Goal: Leave review/rating: Share an evaluation or opinion about a product, service, or content

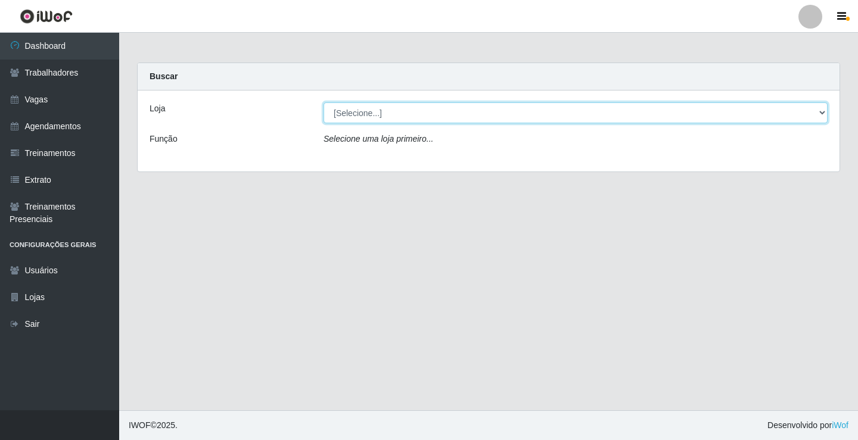
drag, startPoint x: 357, startPoint y: 112, endPoint x: 364, endPoint y: 110, distance: 7.0
click at [364, 110] on select "[Selecione...] Edilicya Supermercado" at bounding box center [576, 113] width 504 height 21
select select "460"
click at [324, 103] on select "[Selecione...] Edilicya Supermercado" at bounding box center [576, 113] width 504 height 21
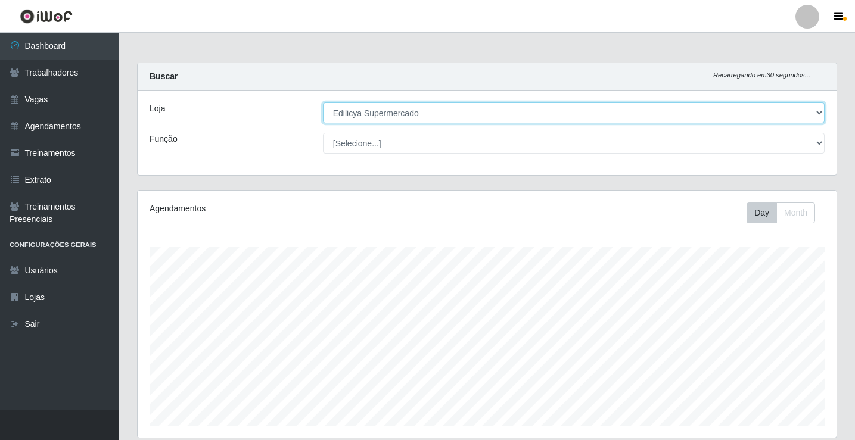
scroll to position [247, 699]
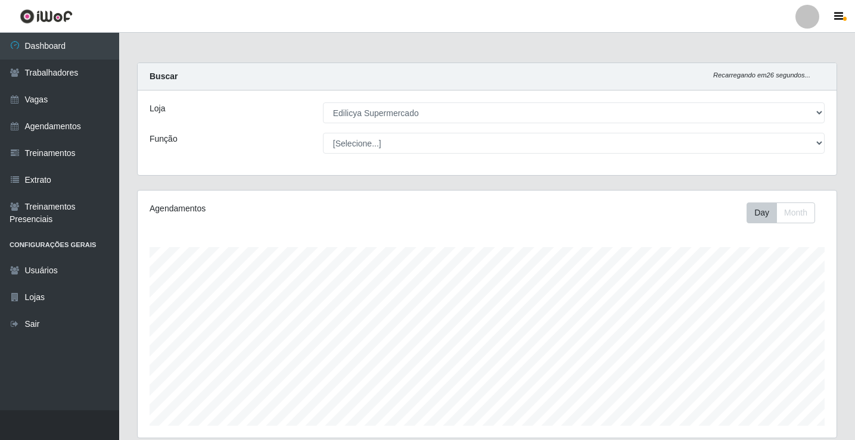
click at [489, 440] on html "Perfil Alterar Senha Sair Dashboard Trabalhadores Vagas Agendamentos Treinament…" at bounding box center [427, 316] width 855 height 632
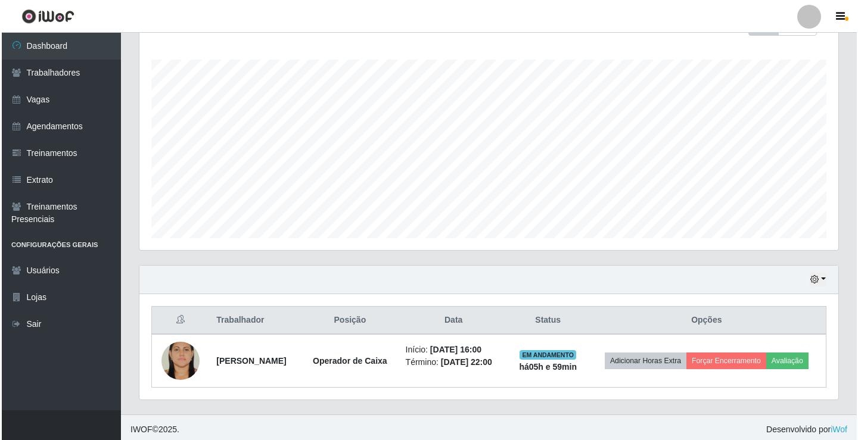
scroll to position [192, 0]
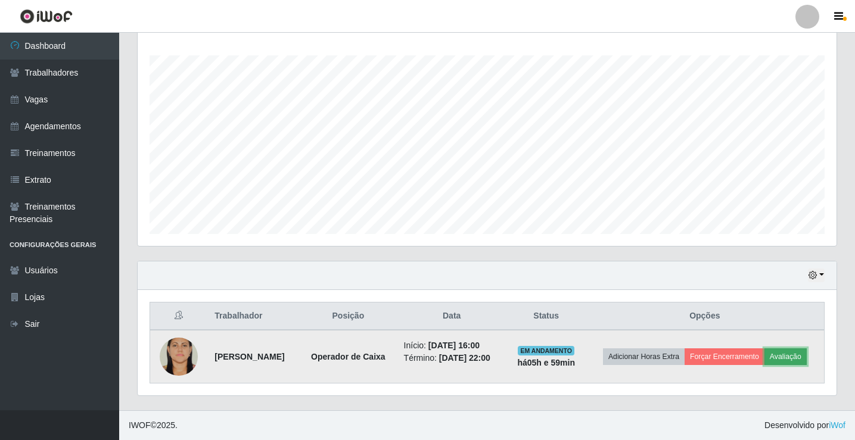
click at [788, 360] on button "Avaliação" at bounding box center [786, 357] width 42 height 17
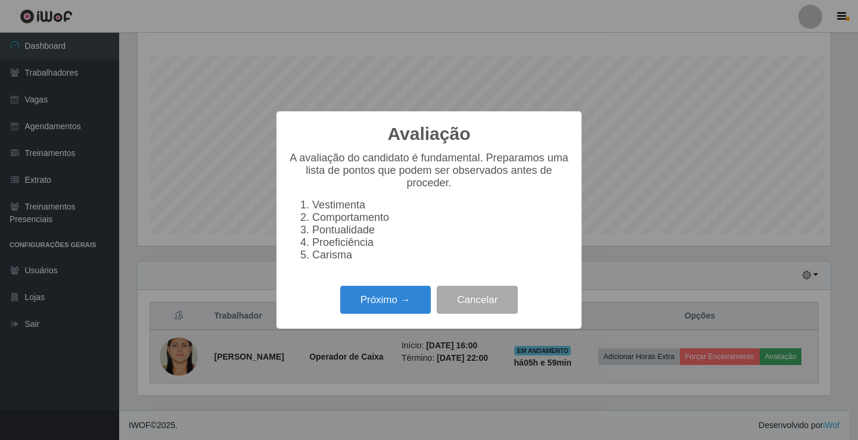
scroll to position [247, 693]
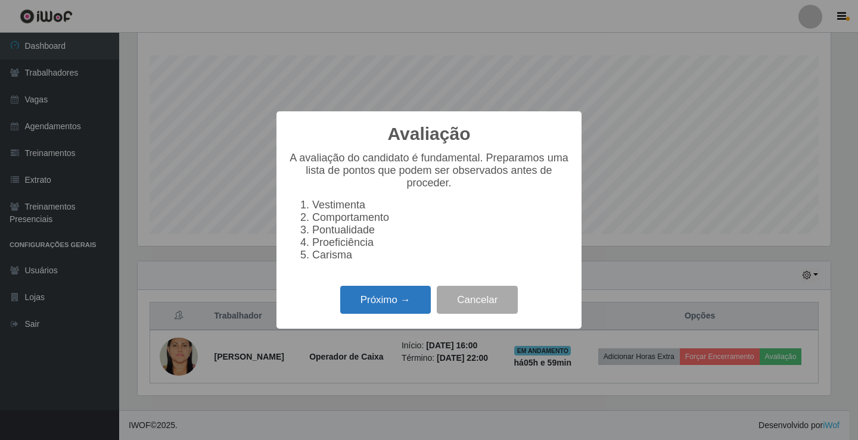
click at [384, 314] on button "Próximo →" at bounding box center [385, 300] width 91 height 28
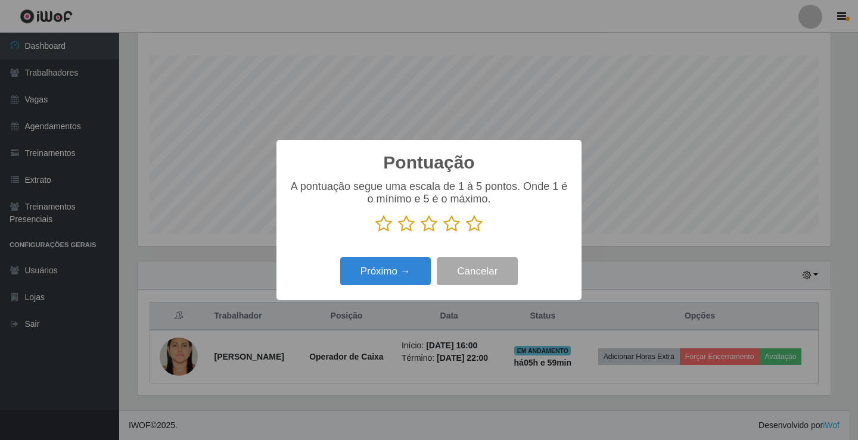
click at [476, 228] on icon at bounding box center [474, 224] width 17 height 18
click at [466, 233] on input "radio" at bounding box center [466, 233] width 0 height 0
click at [402, 282] on button "Próximo →" at bounding box center [385, 271] width 91 height 28
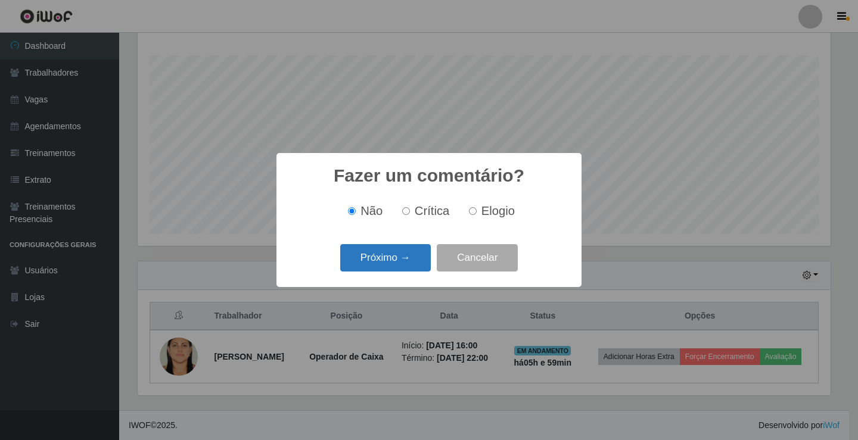
click at [406, 268] on button "Próximo →" at bounding box center [385, 258] width 91 height 28
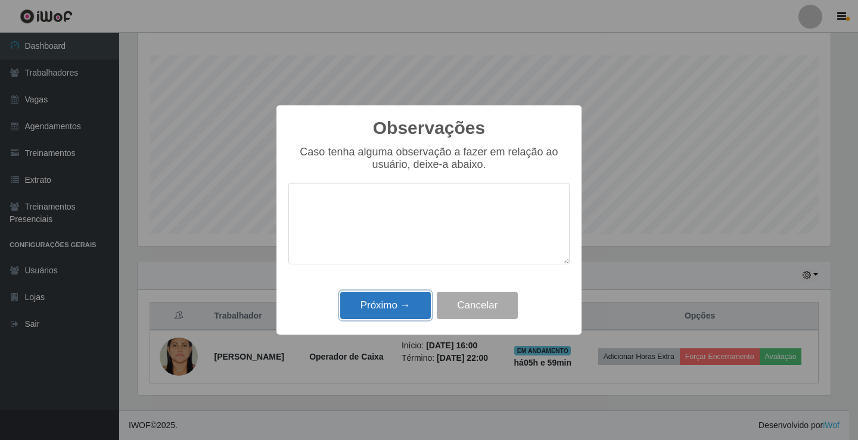
click at [393, 315] on button "Próximo →" at bounding box center [385, 306] width 91 height 28
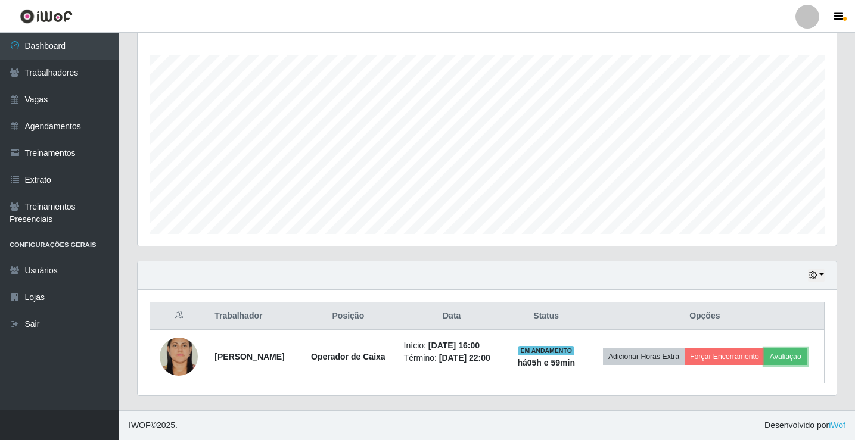
scroll to position [247, 699]
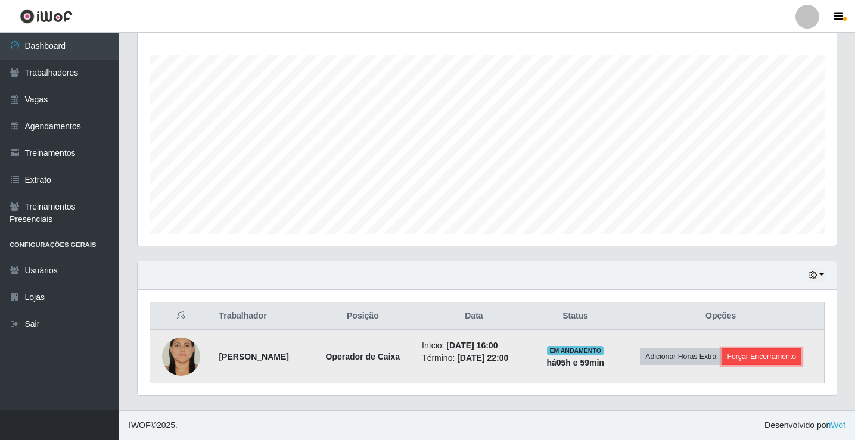
click at [787, 353] on button "Forçar Encerramento" at bounding box center [762, 357] width 80 height 17
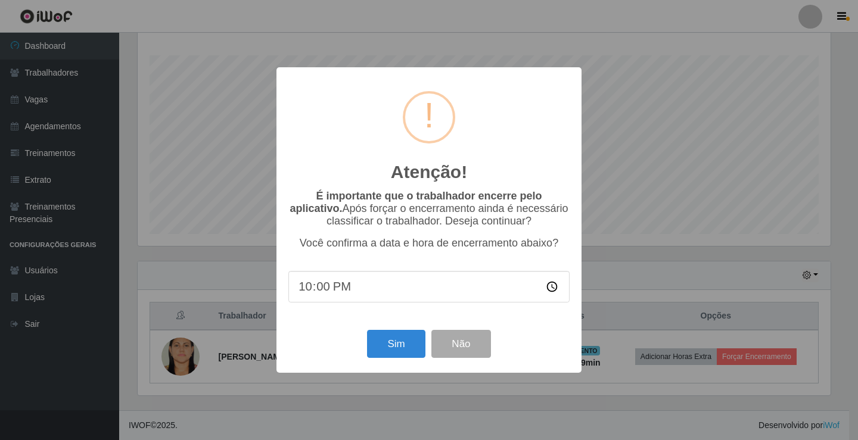
click at [393, 330] on div "Sim Não" at bounding box center [428, 344] width 281 height 34
click at [392, 336] on button "Sim" at bounding box center [396, 344] width 58 height 28
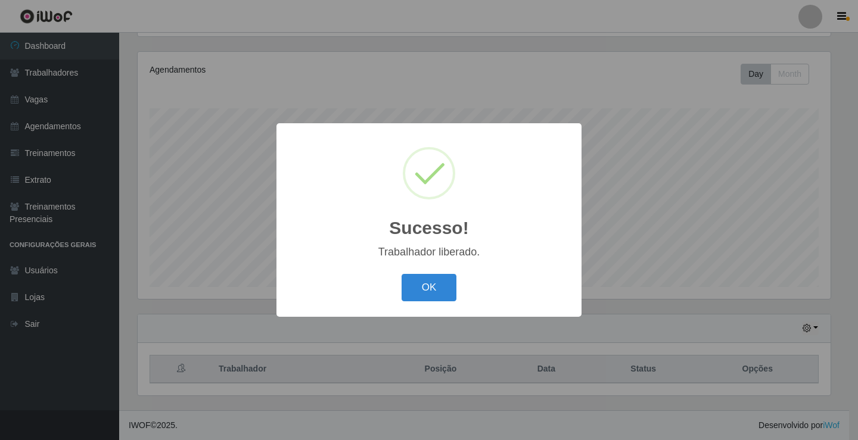
click at [437, 272] on div "OK Cancel" at bounding box center [428, 288] width 281 height 34
click at [436, 277] on button "OK" at bounding box center [429, 288] width 55 height 28
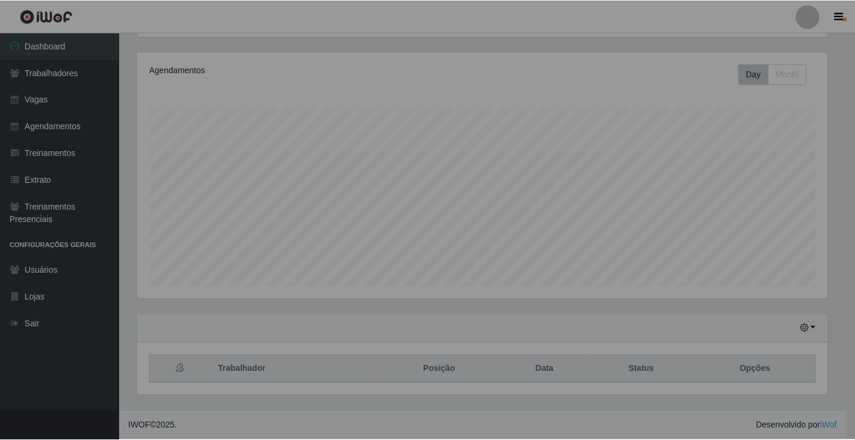
scroll to position [247, 699]
